Goal: Task Accomplishment & Management: Understand process/instructions

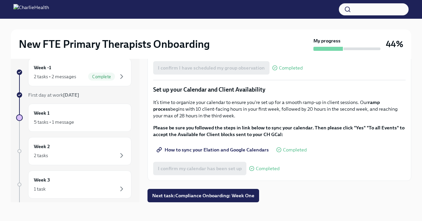
scroll to position [962, 0]
click at [208, 198] on span "Next task : Compliance Onboarding: Week One" at bounding box center [203, 196] width 102 height 7
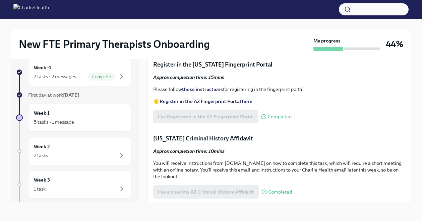
scroll to position [769, 0]
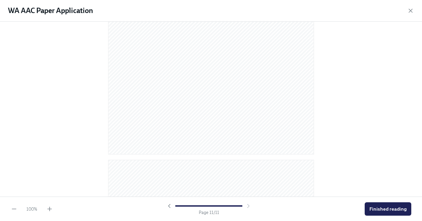
scroll to position [2815, 0]
click at [391, 207] on span "Finished reading" at bounding box center [387, 209] width 37 height 7
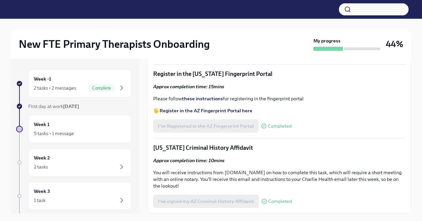
scroll to position [716, 0]
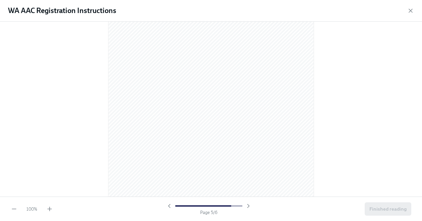
scroll to position [1458, 0]
click at [383, 207] on span "Finished reading" at bounding box center [387, 209] width 37 height 7
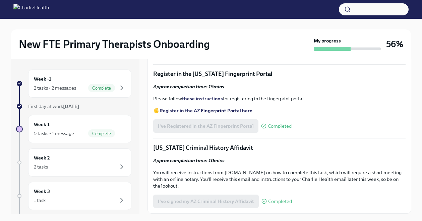
scroll to position [884, 0]
click at [117, 127] on div "Week 1 5 tasks • 1 message Complete" at bounding box center [80, 129] width 92 height 17
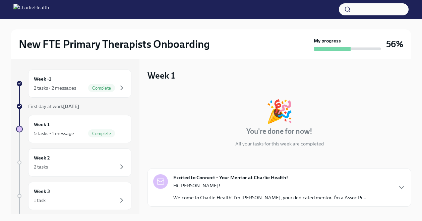
click at [228, 186] on p "Hi [PERSON_NAME]!" at bounding box center [269, 186] width 193 height 7
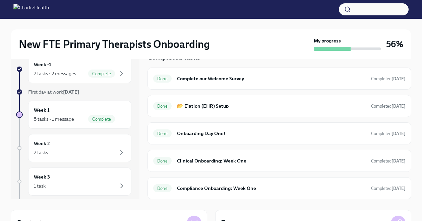
scroll to position [17, 0]
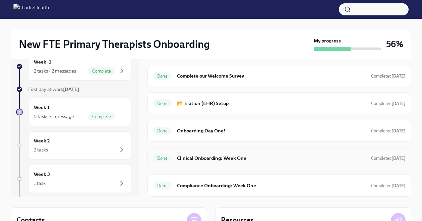
click at [234, 164] on div "Done Clinical Onboarding: Week One Completed [DATE]" at bounding box center [279, 158] width 264 height 22
click at [235, 159] on h6 "Clinical Onboarding: Week One" at bounding box center [271, 158] width 189 height 7
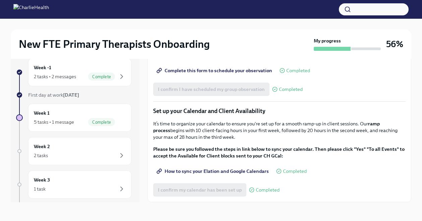
scroll to position [941, 0]
click at [83, 148] on div "Week 2 2 tasks" at bounding box center [80, 151] width 92 height 17
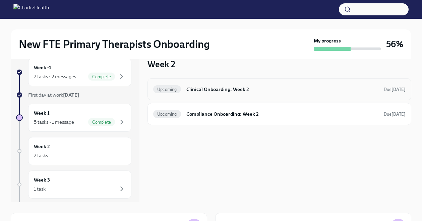
click at [221, 94] on div "Upcoming Clinical Onboarding: Week 2 Due [DATE]" at bounding box center [279, 89] width 252 height 11
